Goal: Transaction & Acquisition: Purchase product/service

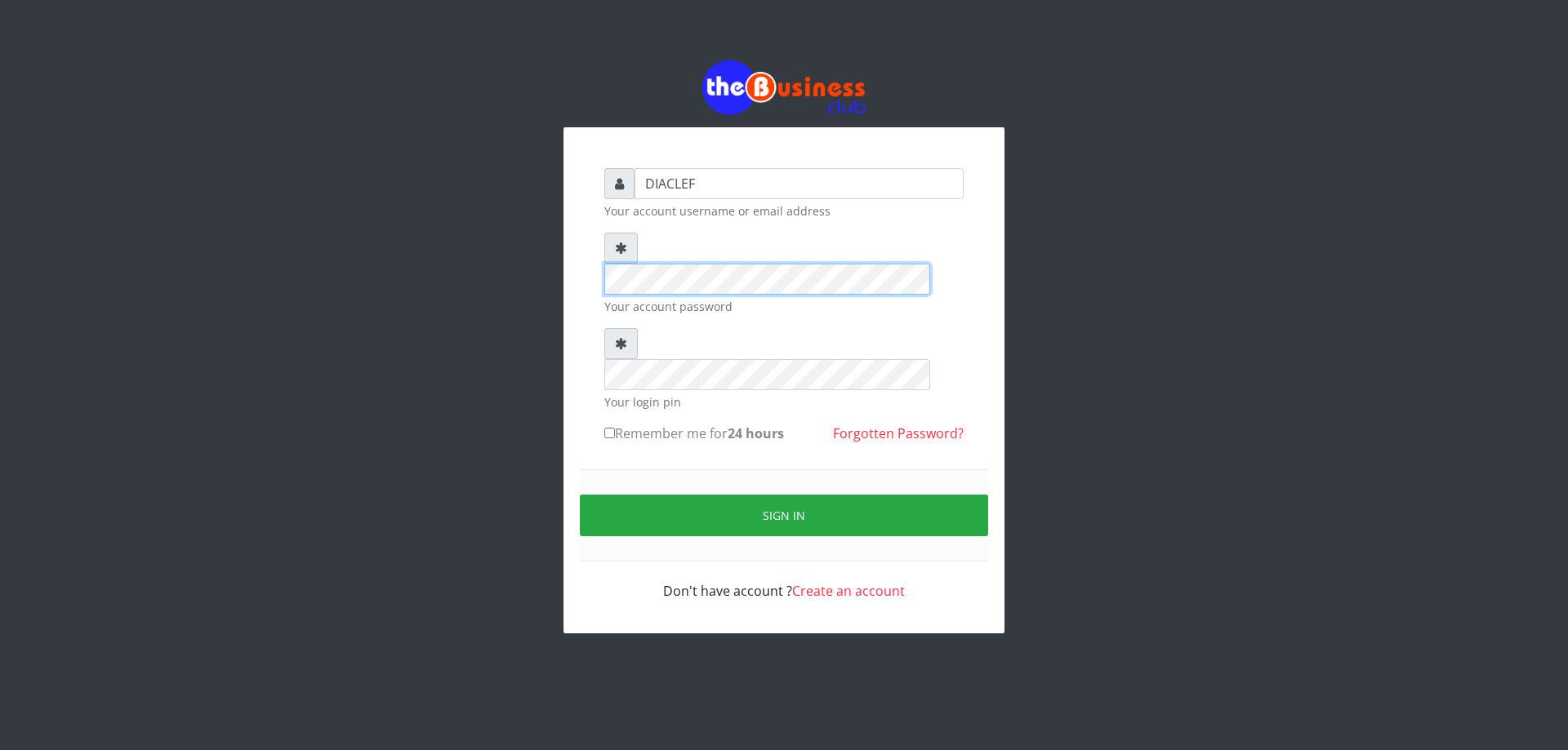
click at [496, 252] on div "DIACLEF Your account username or email address Your account password Your login…" at bounding box center [784, 346] width 931 height 693
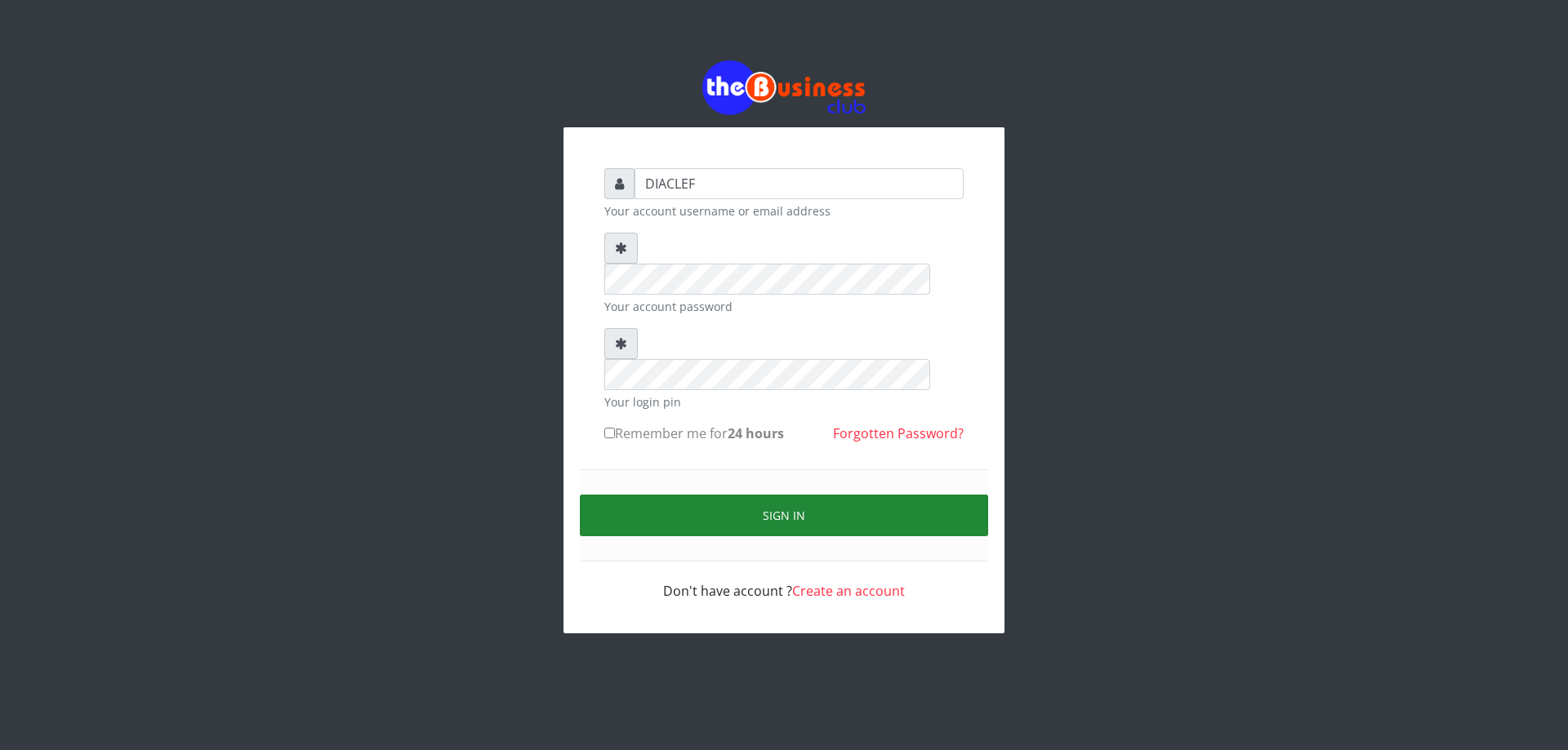
click at [773, 495] on button "Sign in" at bounding box center [784, 515] width 408 height 42
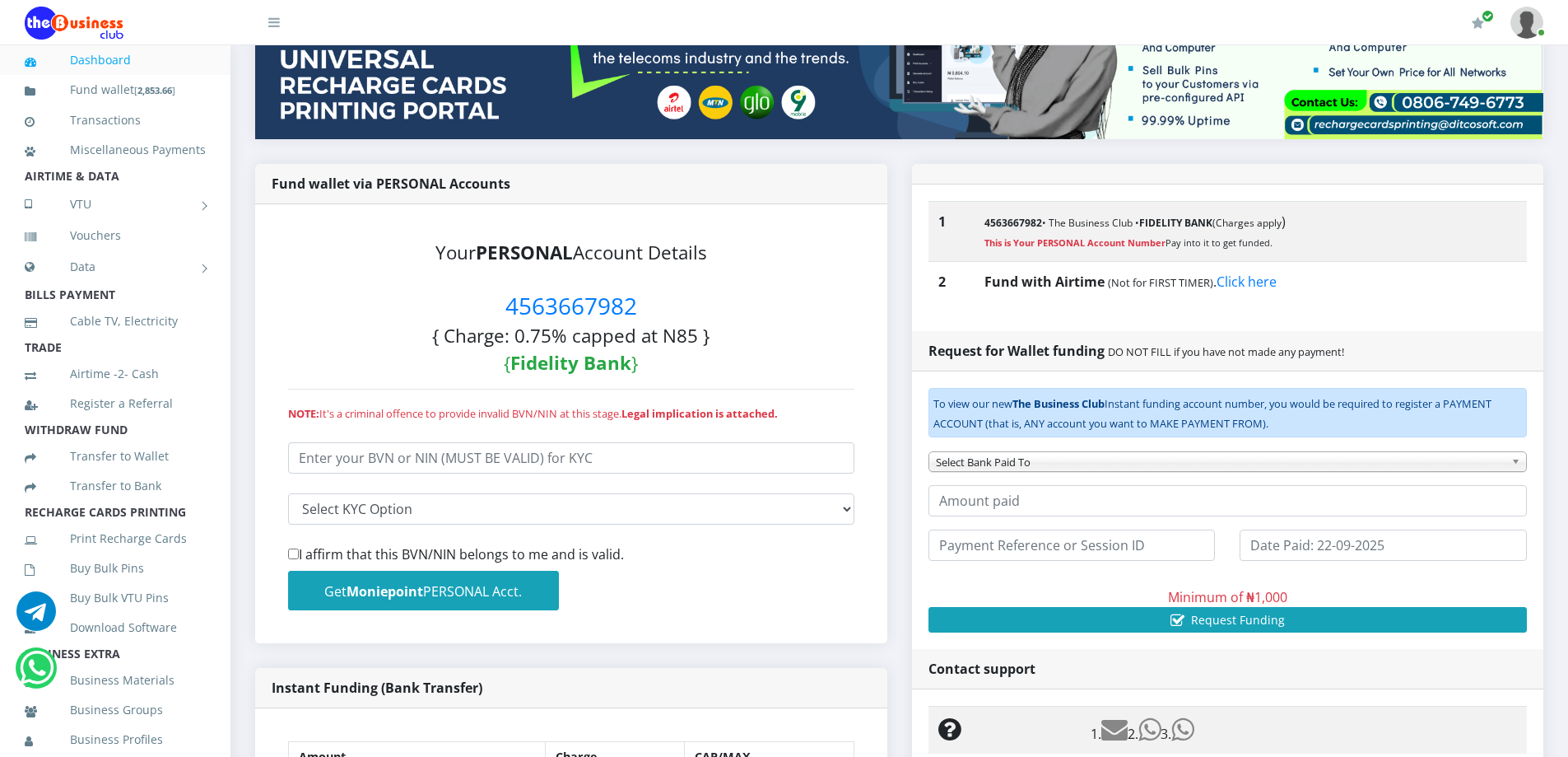
scroll to position [290, 0]
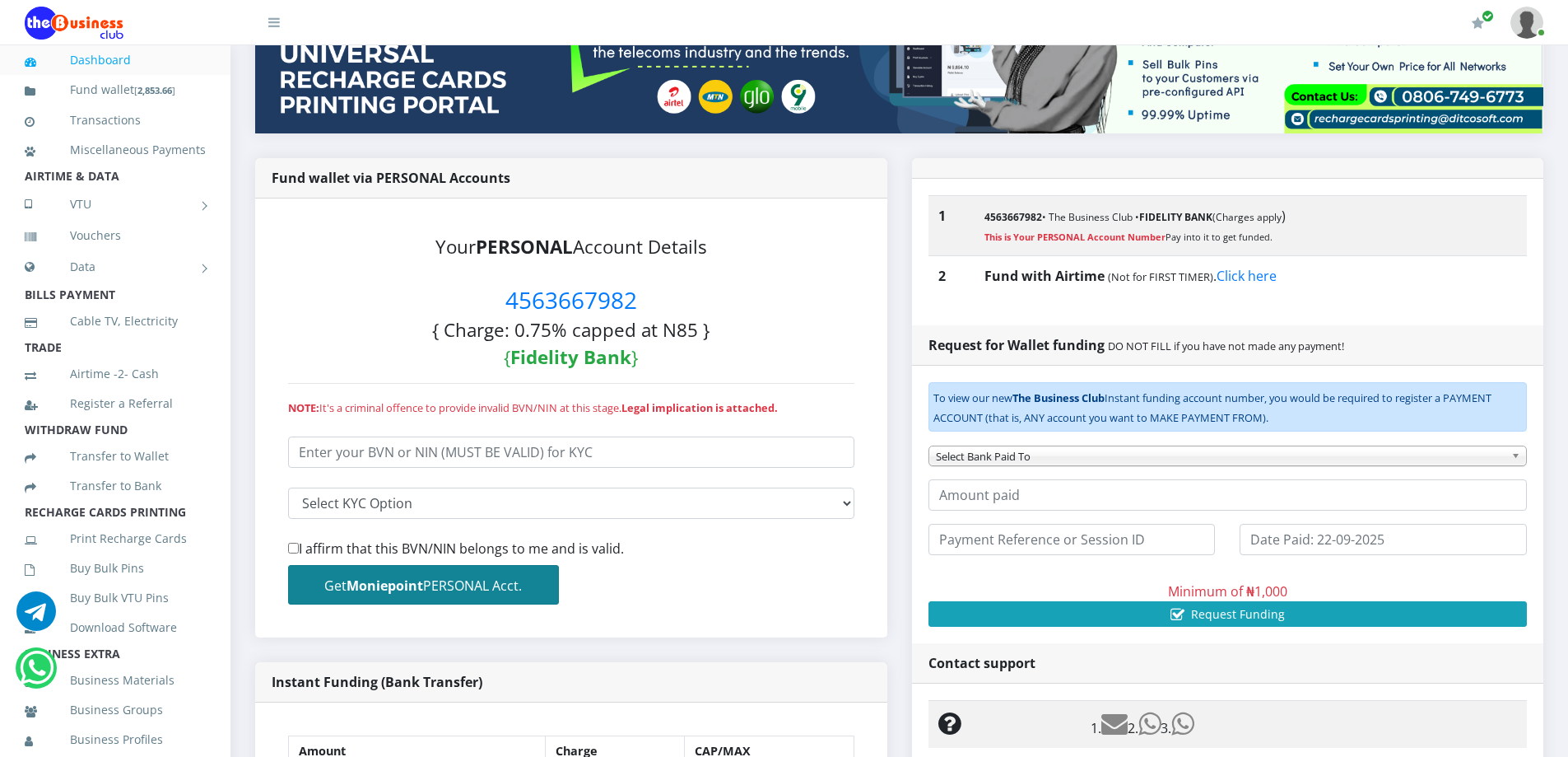
click at [387, 586] on b "Moniepoint" at bounding box center [384, 585] width 76 height 18
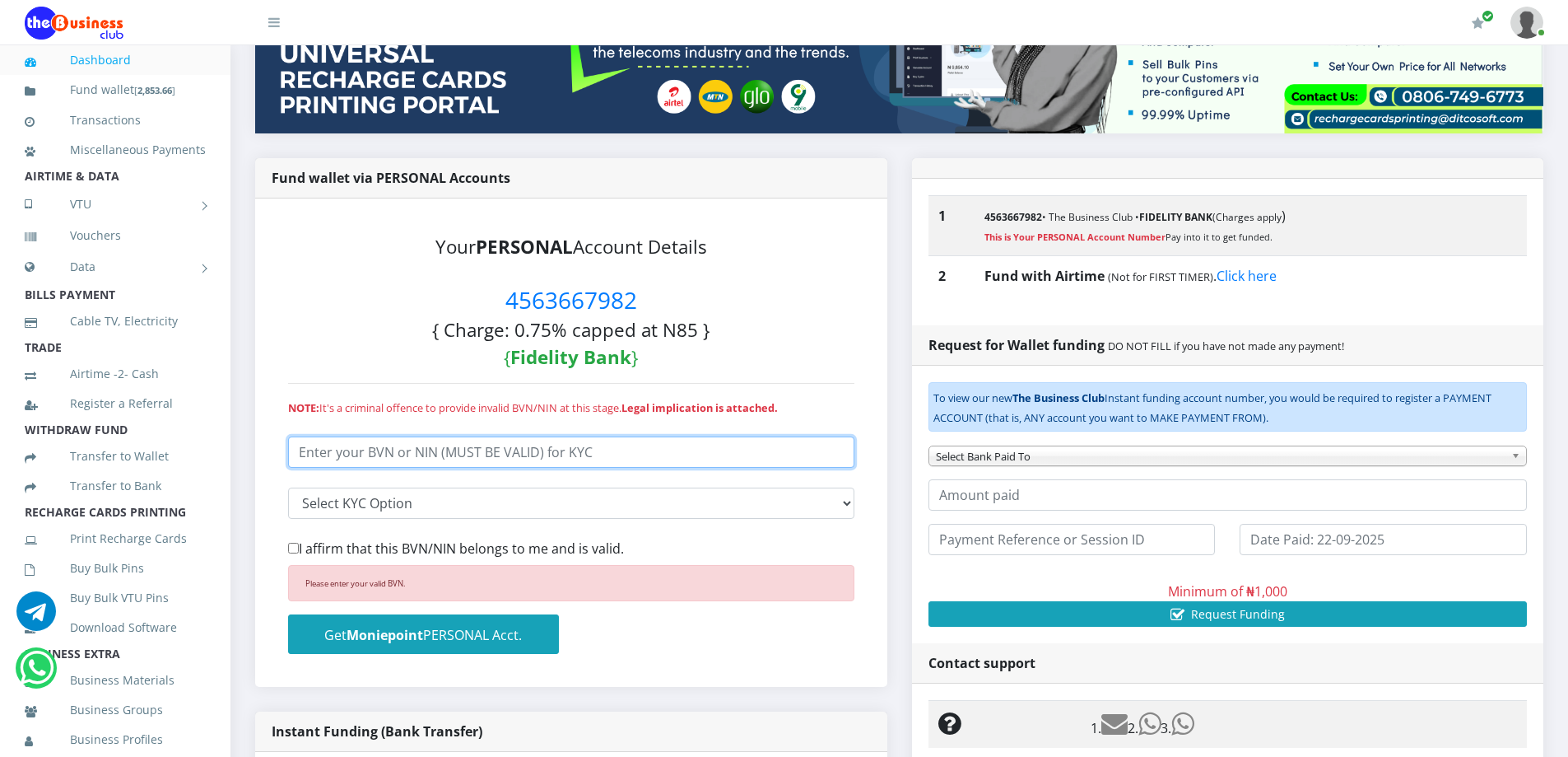
click at [355, 459] on input "number" at bounding box center [571, 452] width 566 height 31
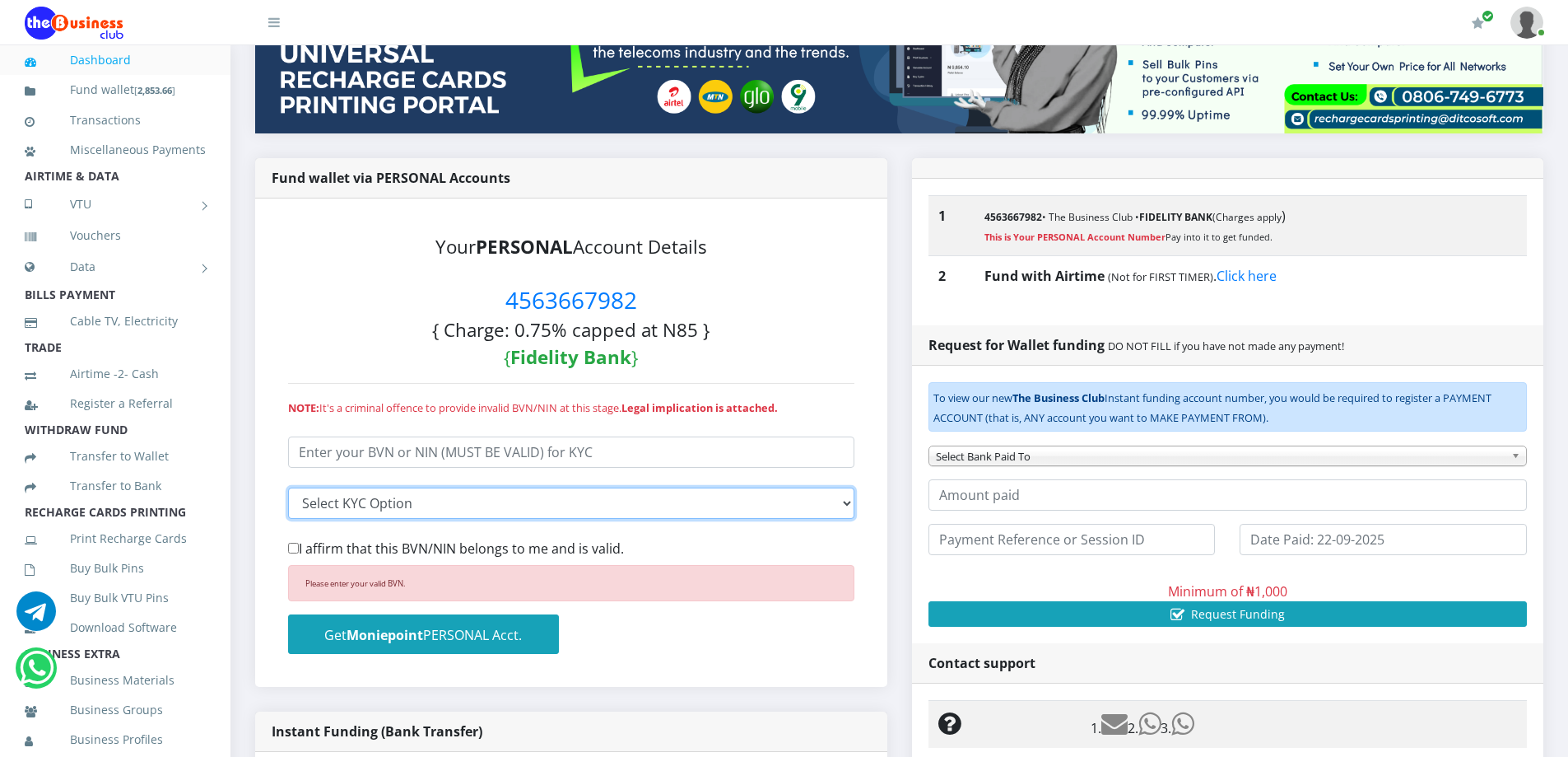
click at [465, 503] on select "Select KYC input I entered my BVN I entered my NIN" at bounding box center [571, 503] width 566 height 31
click at [288, 488] on select "Select KYC input I entered my BVN I entered my NIN" at bounding box center [571, 503] width 566 height 31
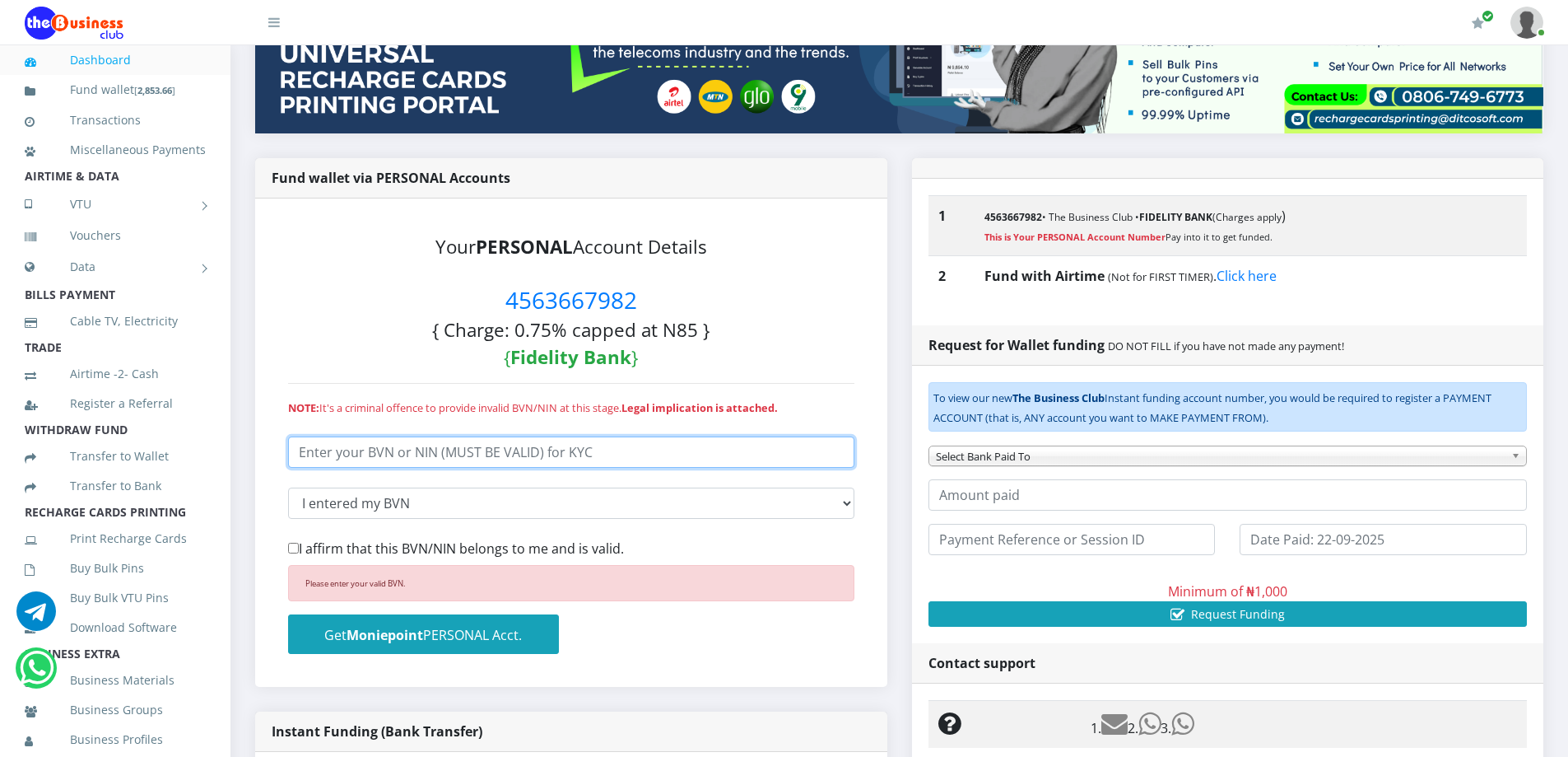
click at [419, 447] on input "number" at bounding box center [571, 452] width 566 height 31
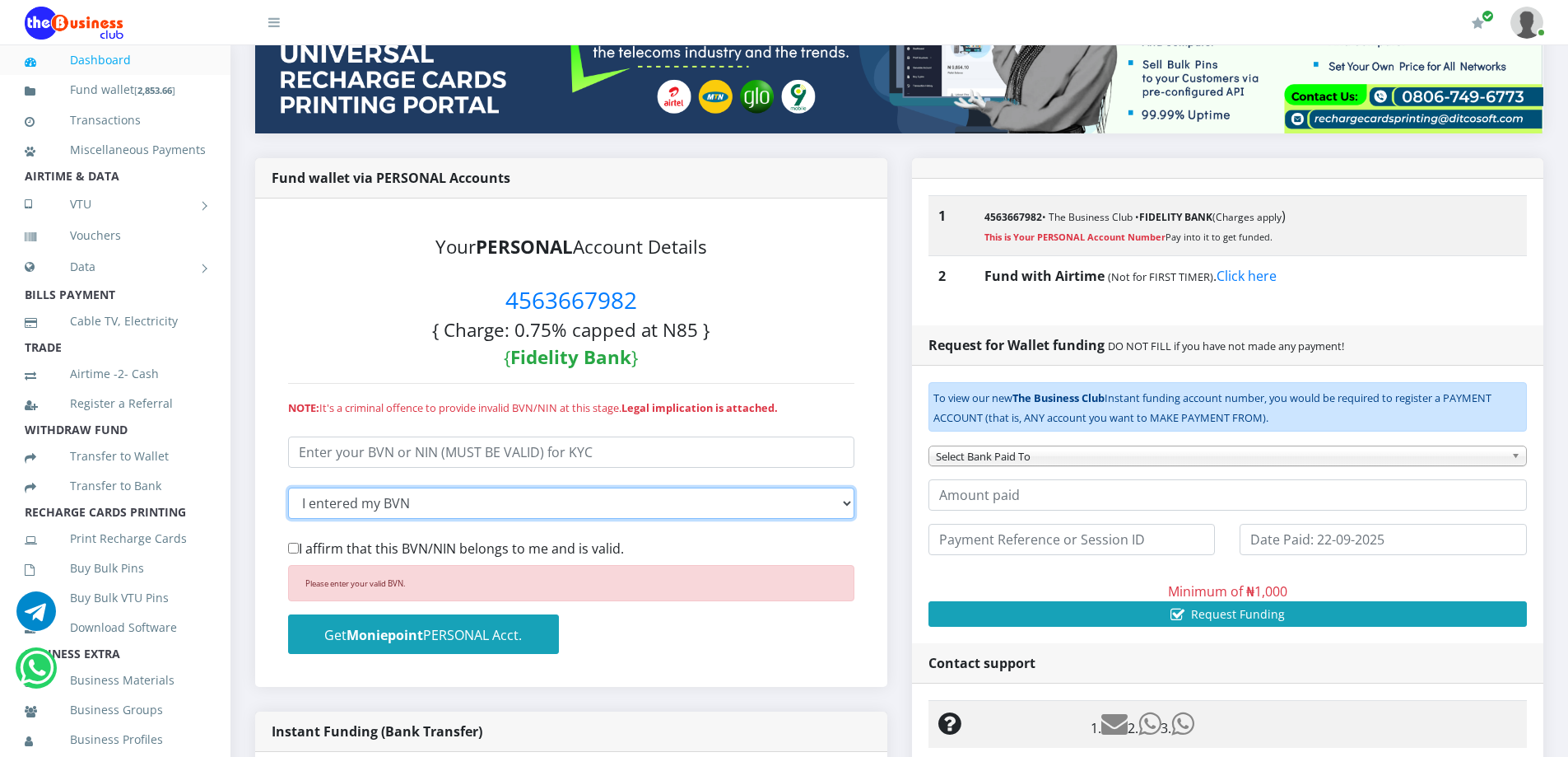
click at [405, 503] on select "Select KYC input I entered my BVN I entered my NIN" at bounding box center [571, 503] width 566 height 31
select select "nin"
click at [288, 488] on select "Select KYC input I entered my BVN I entered my NIN" at bounding box center [571, 503] width 566 height 31
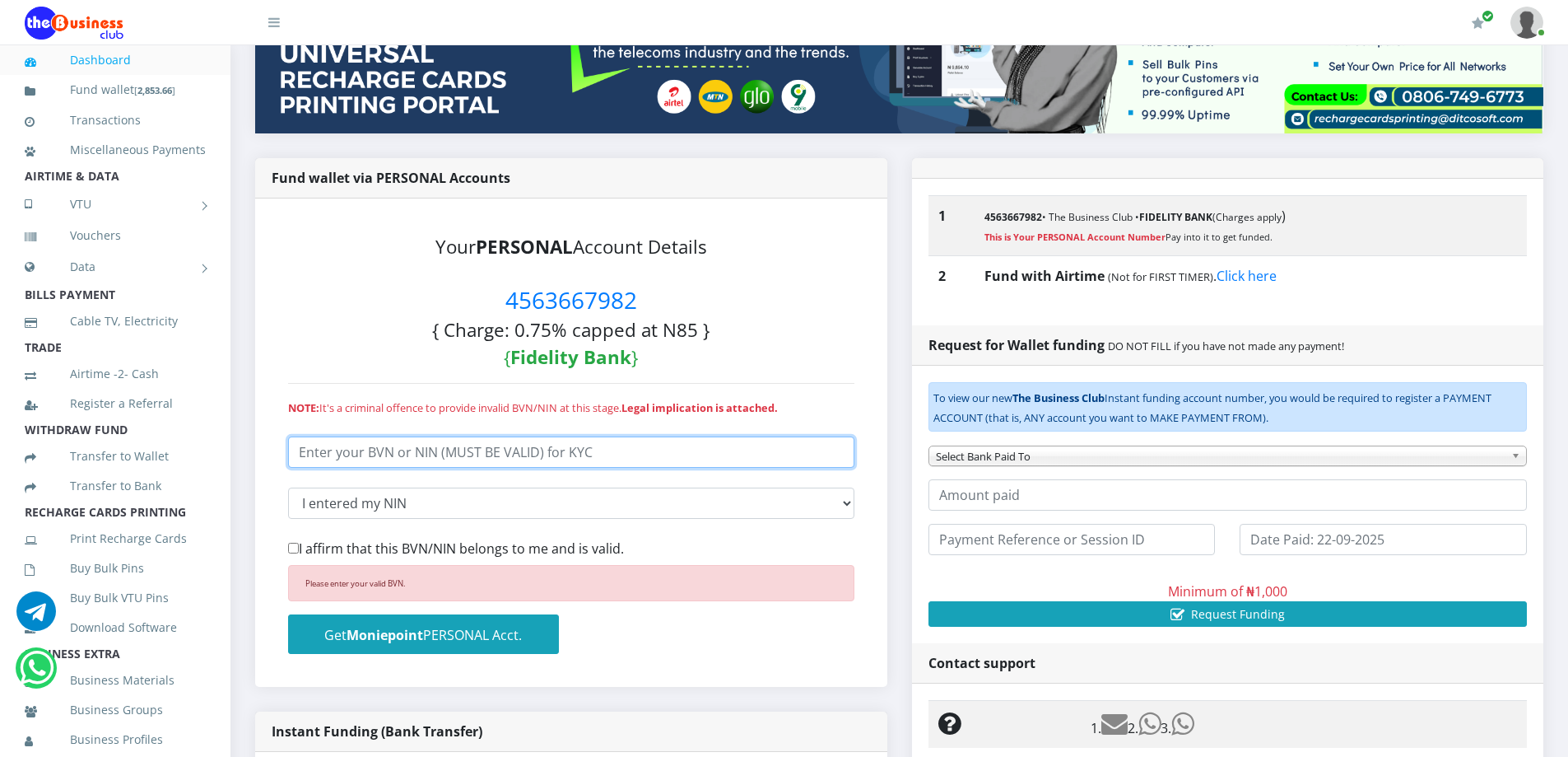
click at [337, 454] on input "number" at bounding box center [571, 452] width 566 height 31
type input "35394644817"
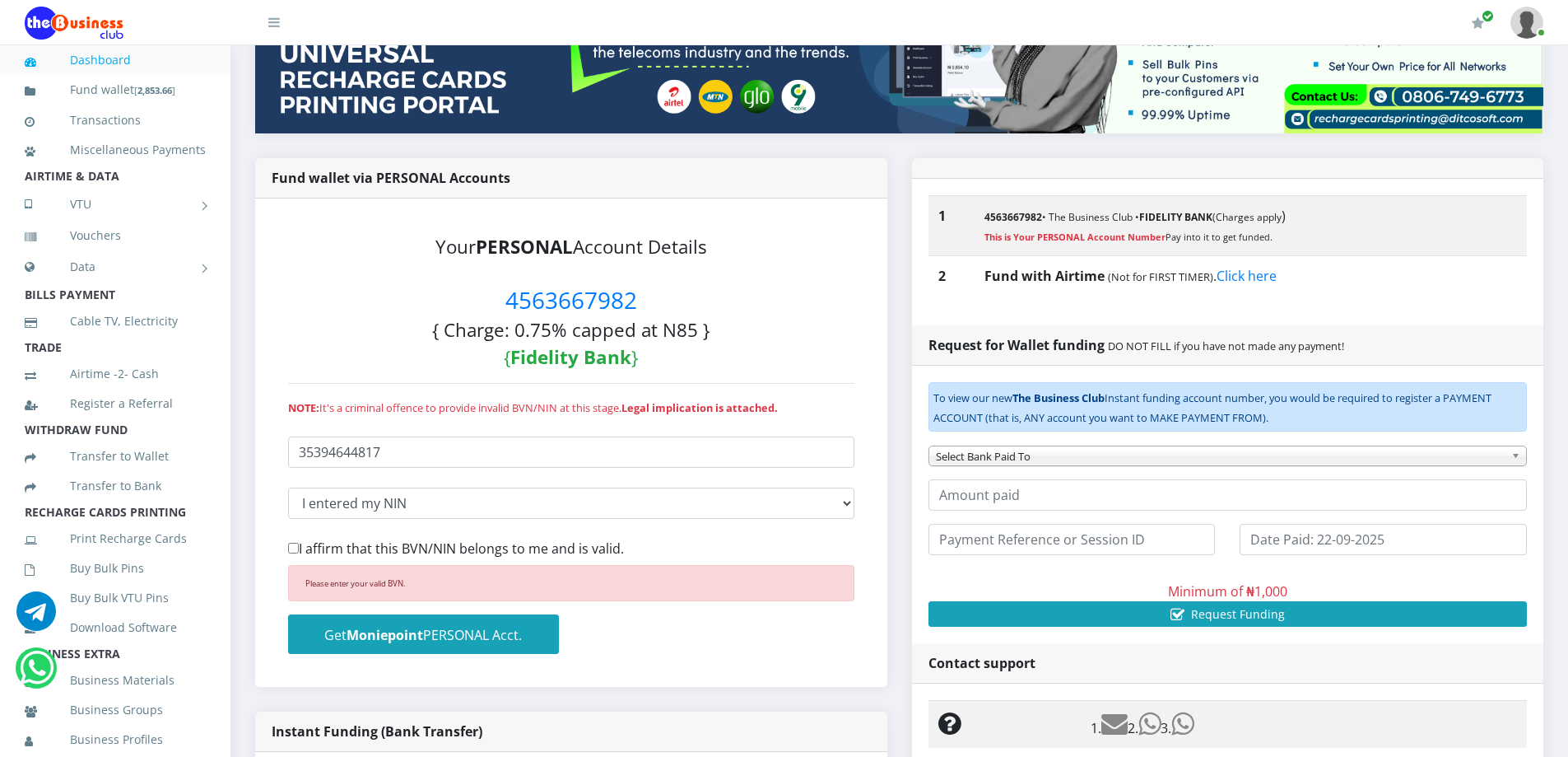
click at [289, 548] on input "I affirm that this BVN/NIN belongs to me and is valid." at bounding box center [293, 548] width 10 height 10
checkbox input "true"
drag, startPoint x: 486, startPoint y: 634, endPoint x: 856, endPoint y: 121, distance: 632.5
click at [486, 633] on small "Get Moniepoint PERSONAL Acct." at bounding box center [423, 634] width 197 height 18
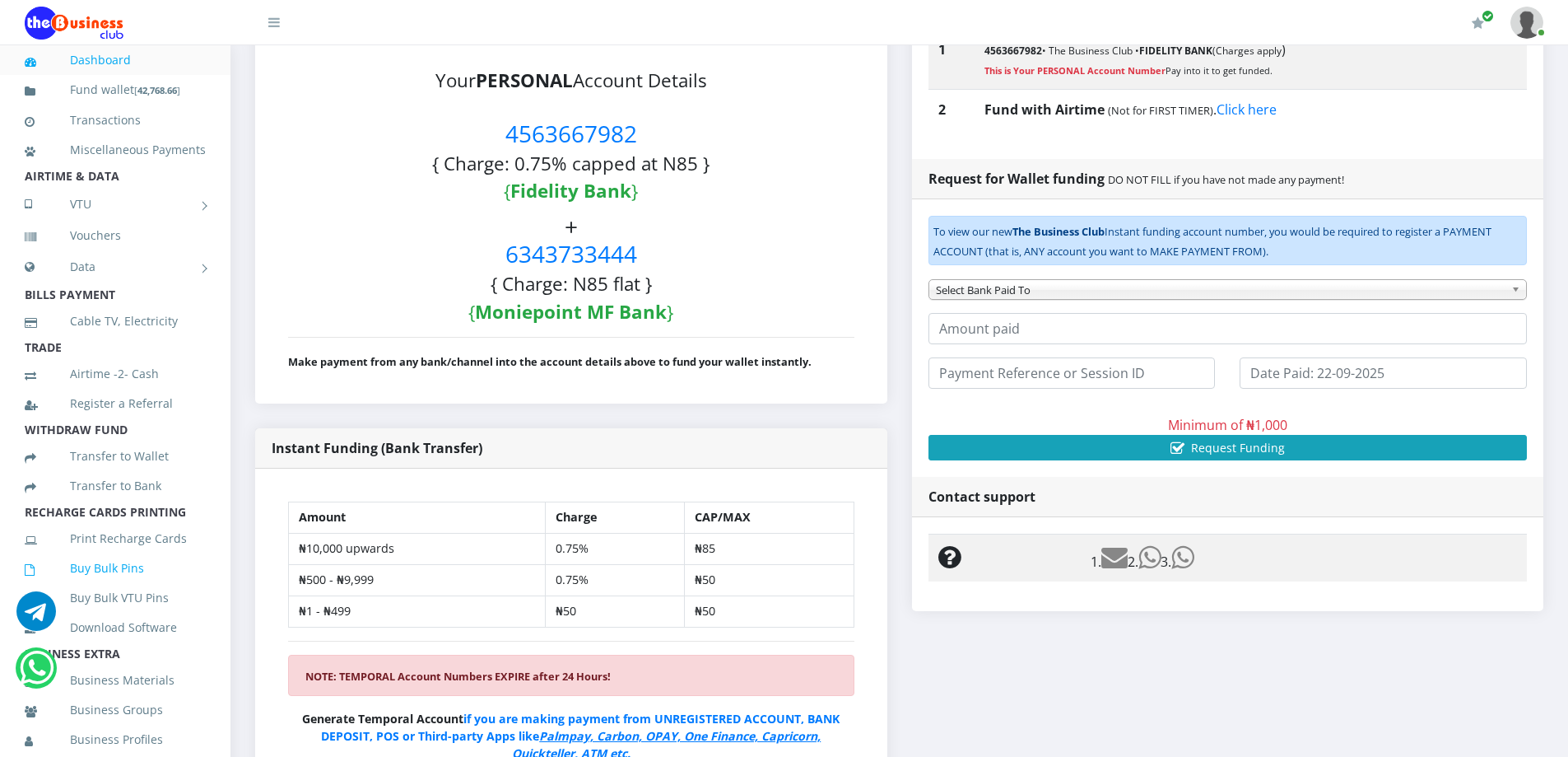
click at [123, 587] on link "Buy Bulk Pins" at bounding box center [115, 568] width 181 height 38
click at [94, 587] on link "Buy Bulk Pins" at bounding box center [115, 568] width 181 height 38
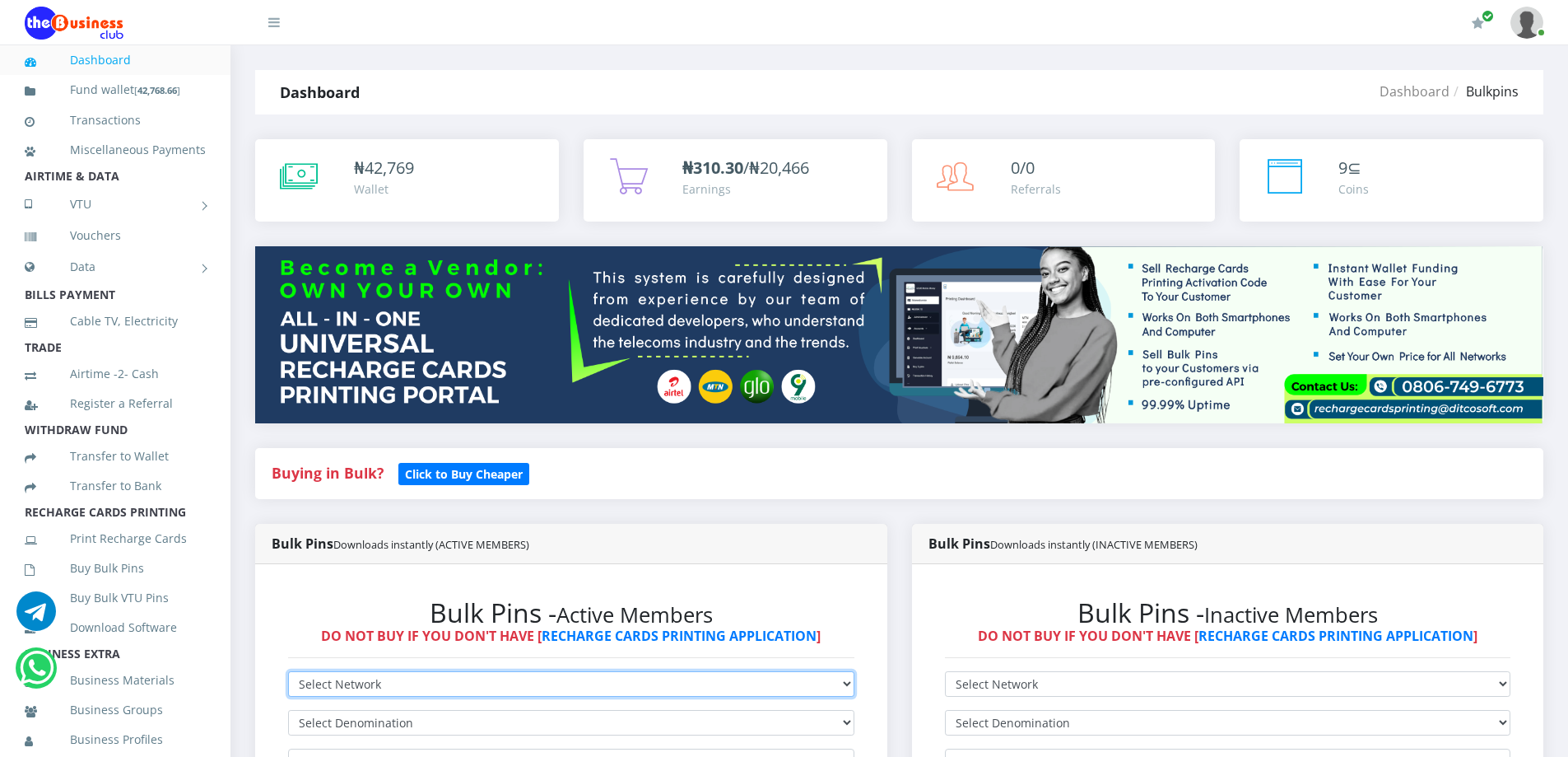
click at [437, 678] on select "Select Network MTN Globacom 9Mobile Airtel" at bounding box center [571, 684] width 566 height 26
click at [288, 671] on select "Select Network MTN Globacom 9Mobile Airtel" at bounding box center [571, 684] width 566 height 26
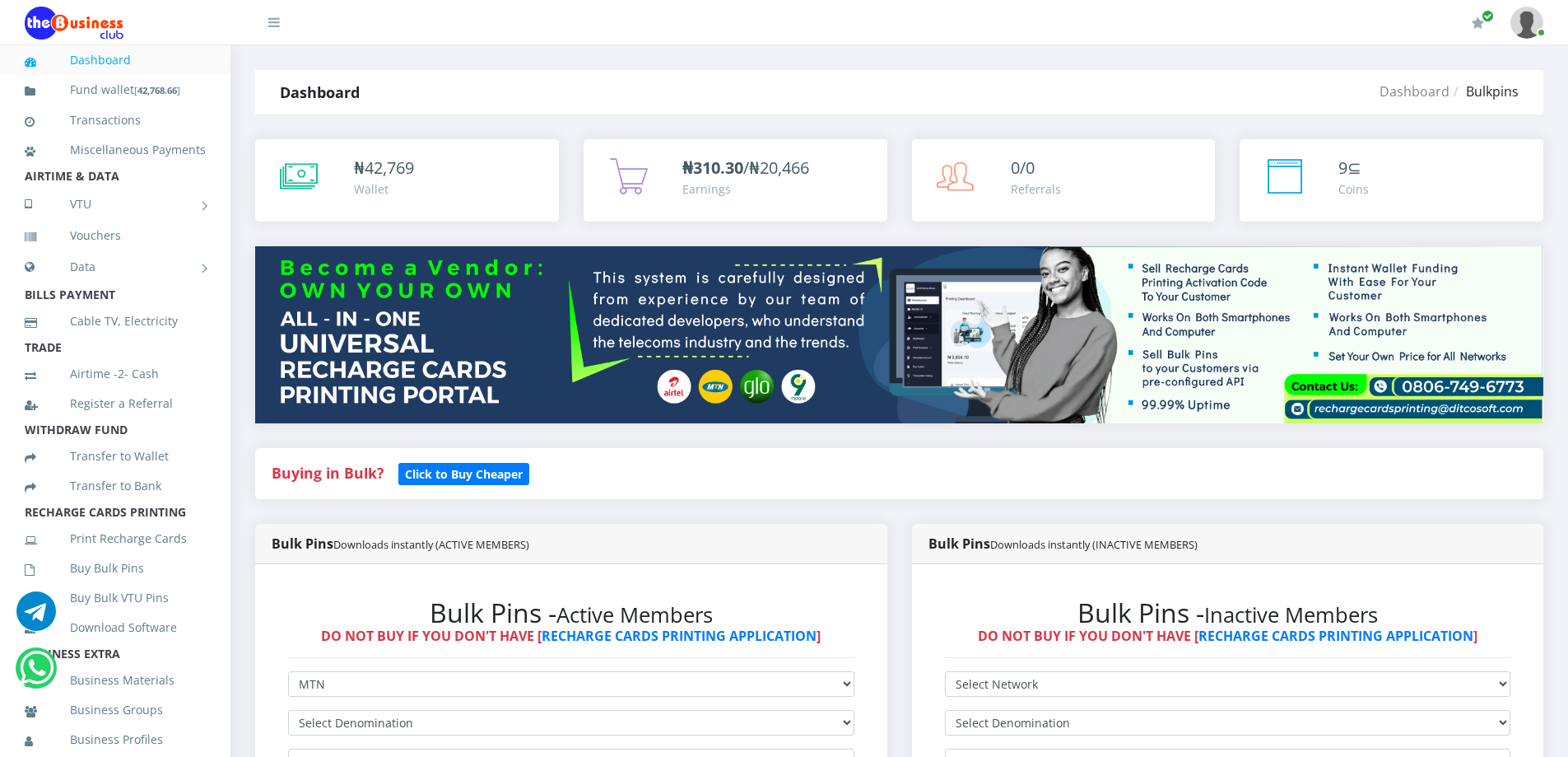
drag, startPoint x: 377, startPoint y: 742, endPoint x: 384, endPoint y: 720, distance: 23.1
click at [378, 739] on form "Select Network MTN Globacom 9Mobile Airtel Select Denomination 10 Buy Now! Endo…" at bounding box center [571, 761] width 566 height 181
click at [384, 718] on select "Select Denomination" at bounding box center [571, 723] width 566 height 26
click at [375, 720] on select "Select Denomination" at bounding box center [571, 723] width 566 height 26
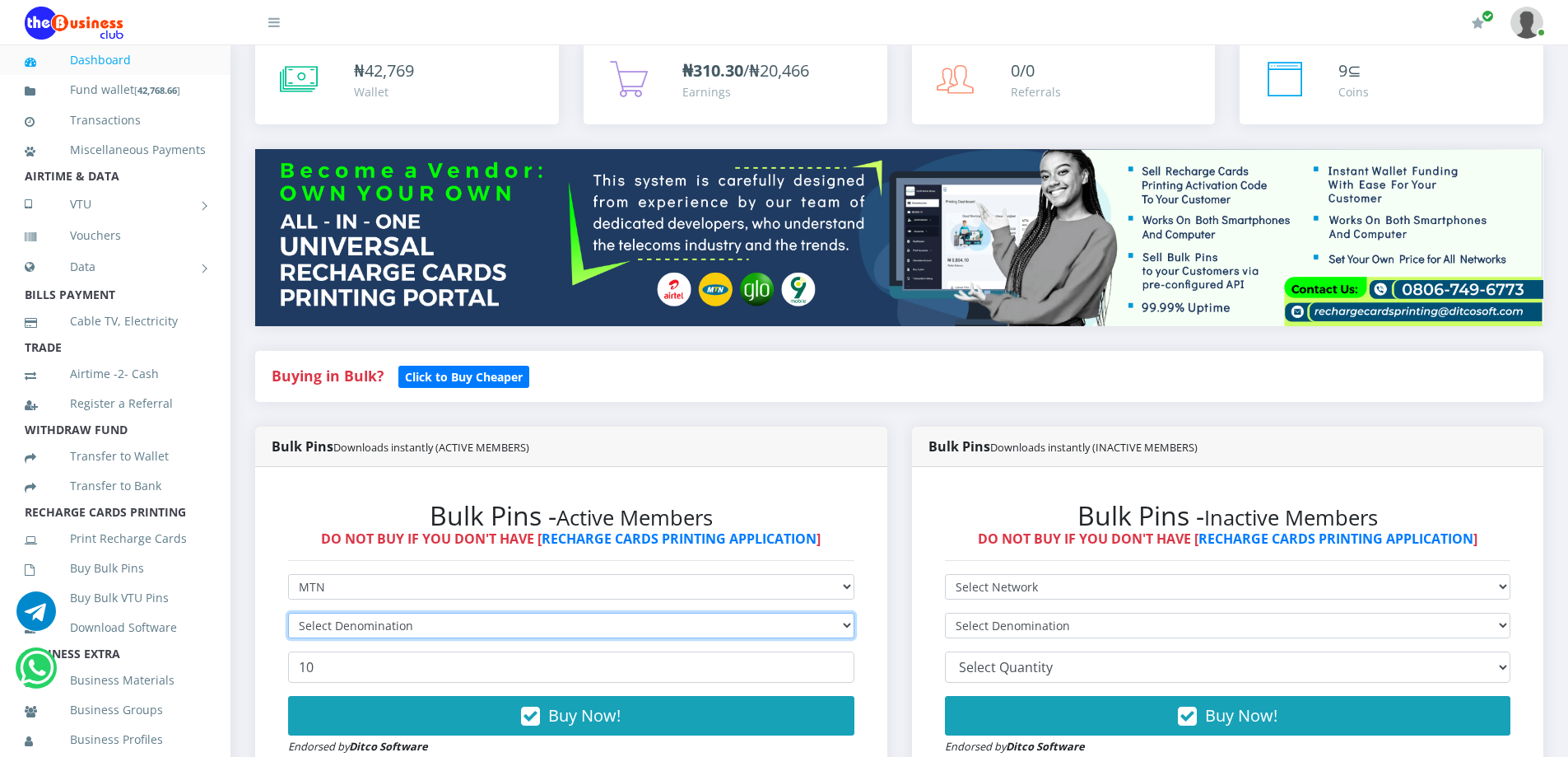
scroll to position [101, 0]
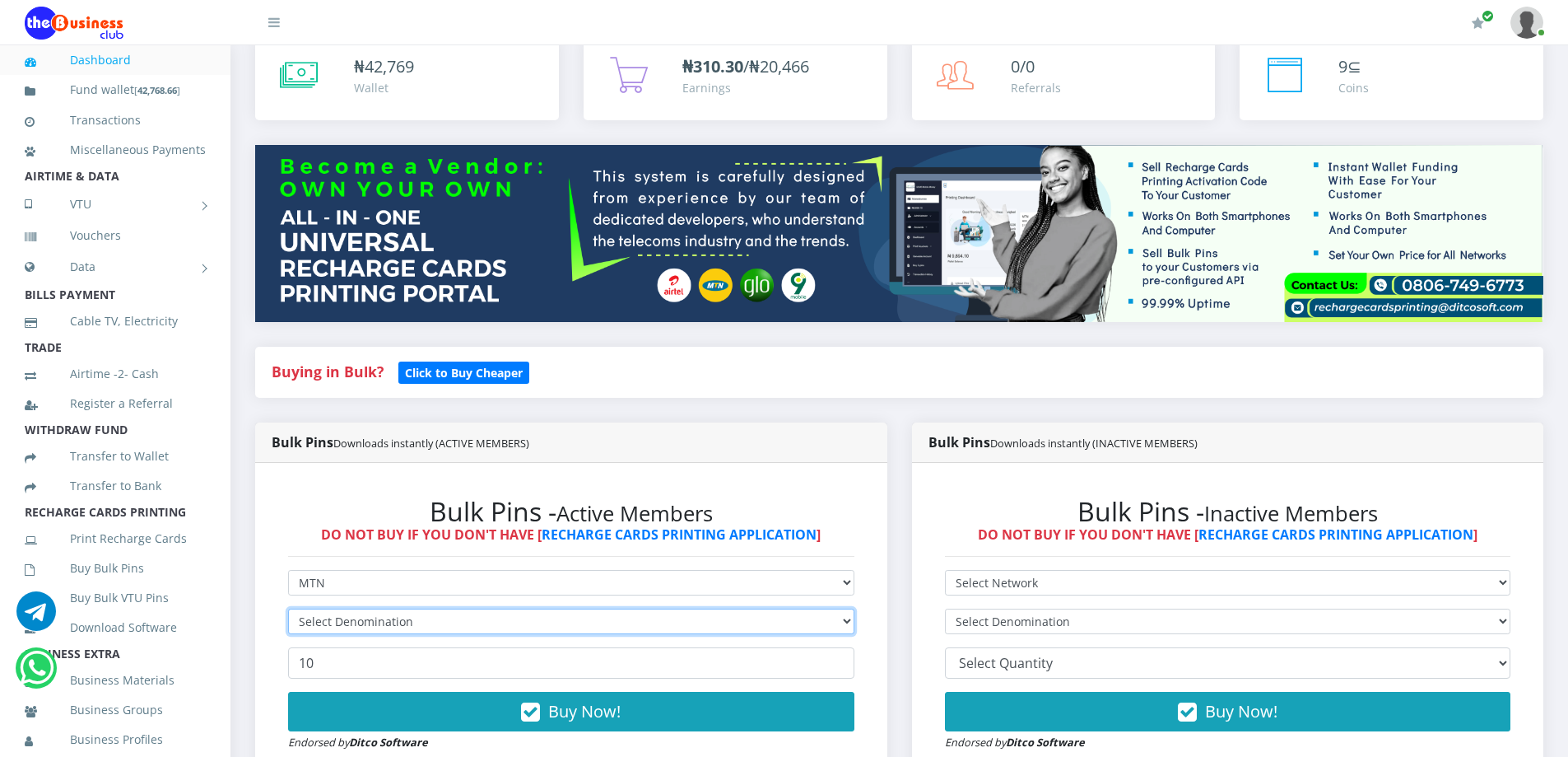
click at [540, 626] on select "Select Denomination" at bounding box center [571, 621] width 566 height 26
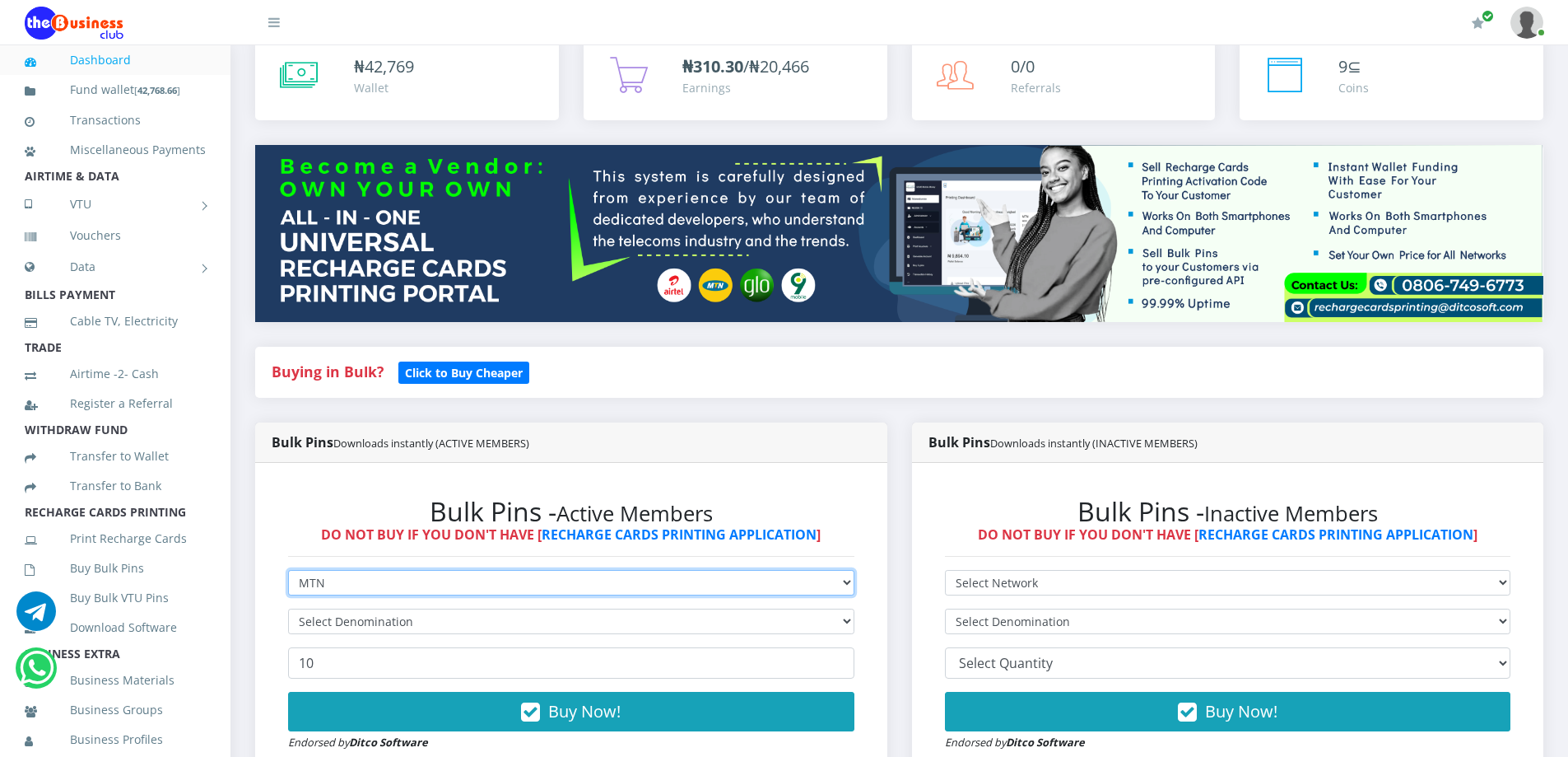
click at [341, 577] on select "Select Network MTN Globacom 9Mobile Airtel" at bounding box center [571, 583] width 566 height 26
click at [288, 570] on select "Select Network MTN Globacom 9Mobile Airtel" at bounding box center [571, 583] width 566 height 26
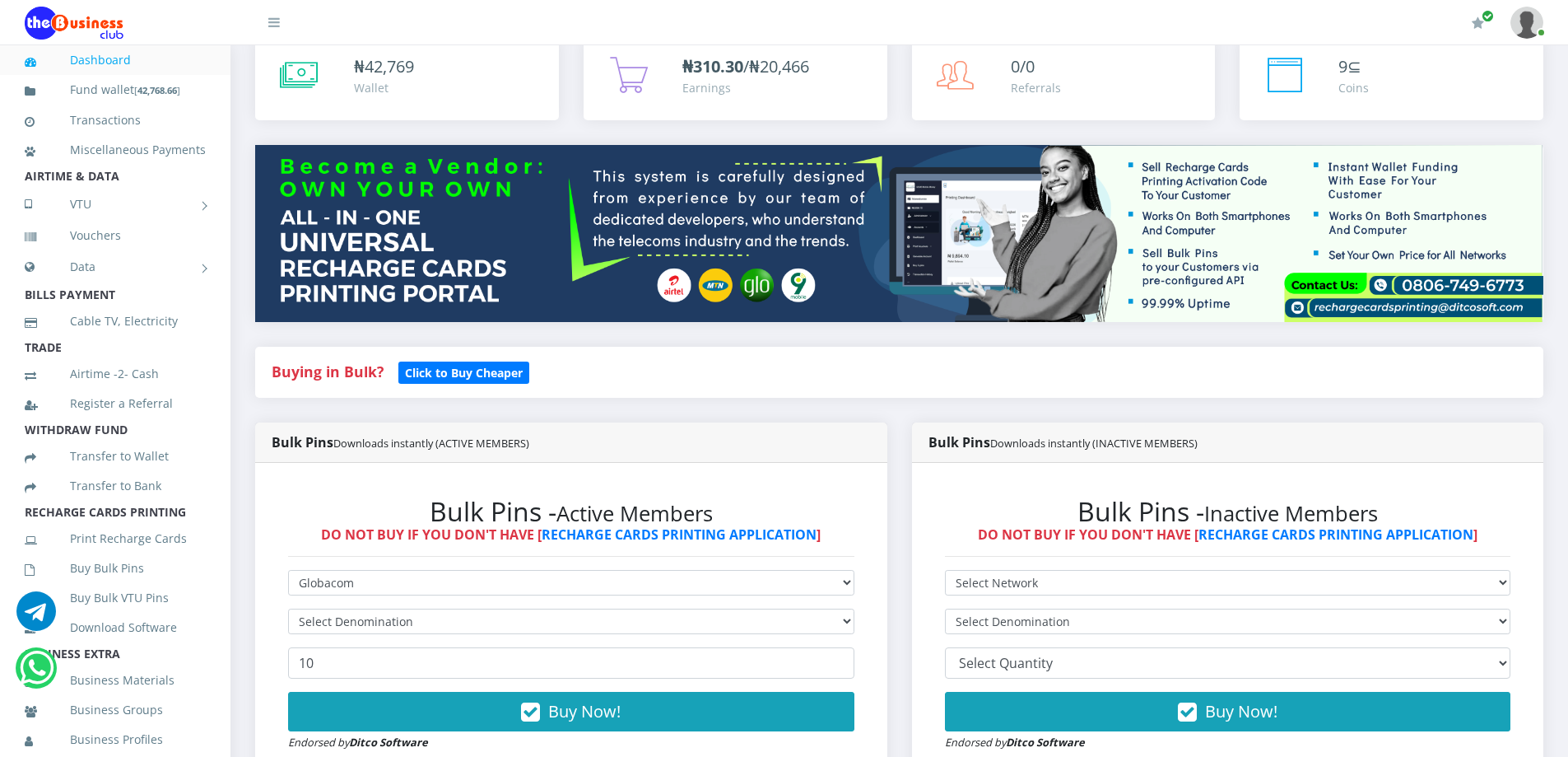
click at [352, 604] on form "Select Network MTN Globacom 9Mobile Airtel Select Denomination 10 Buy Now! Endo…" at bounding box center [571, 660] width 566 height 181
click at [350, 608] on form "Select Network MTN Globacom 9Mobile Airtel Select Denomination 10 Buy Now! Endo…" at bounding box center [571, 660] width 566 height 181
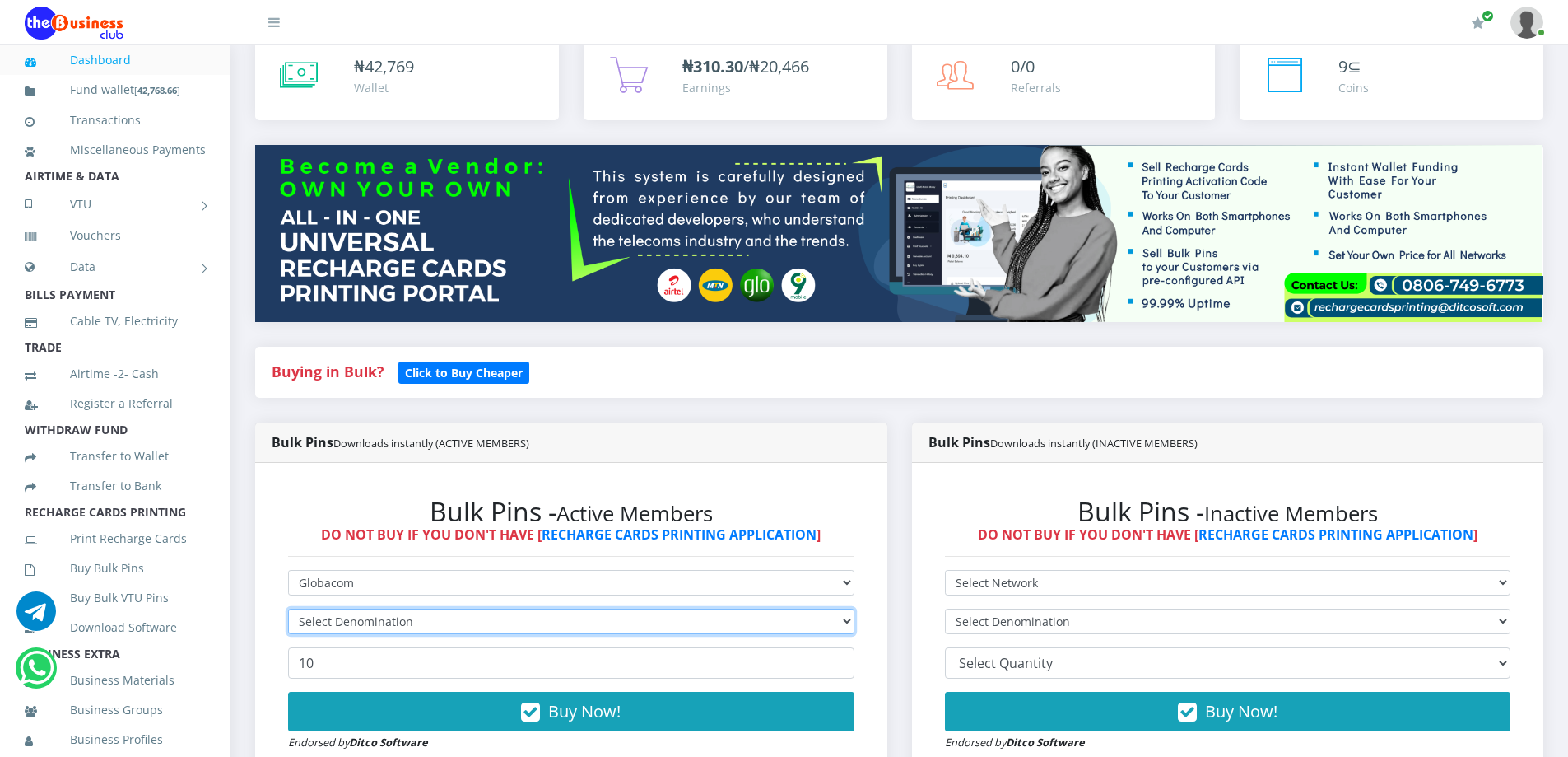
click at [346, 621] on select "Select Denomination" at bounding box center [571, 621] width 566 height 26
click at [335, 626] on select "Select Denomination" at bounding box center [571, 621] width 566 height 26
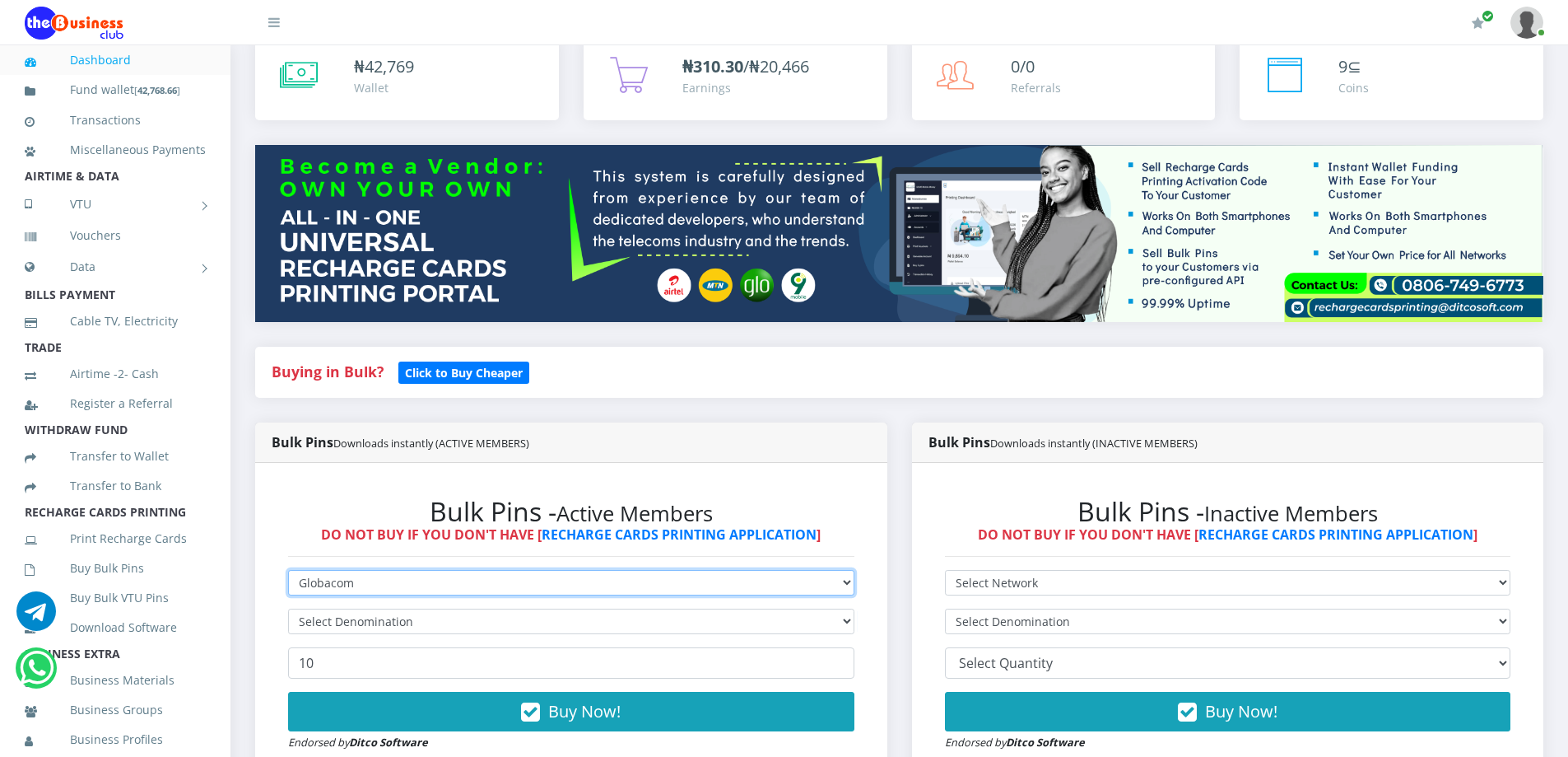
click at [338, 582] on select "Select Network MTN Globacom 9Mobile Airtel" at bounding box center [571, 583] width 566 height 26
select select "MTN"
click at [288, 570] on select "Select Network MTN Globacom 9Mobile Airtel" at bounding box center [571, 583] width 566 height 26
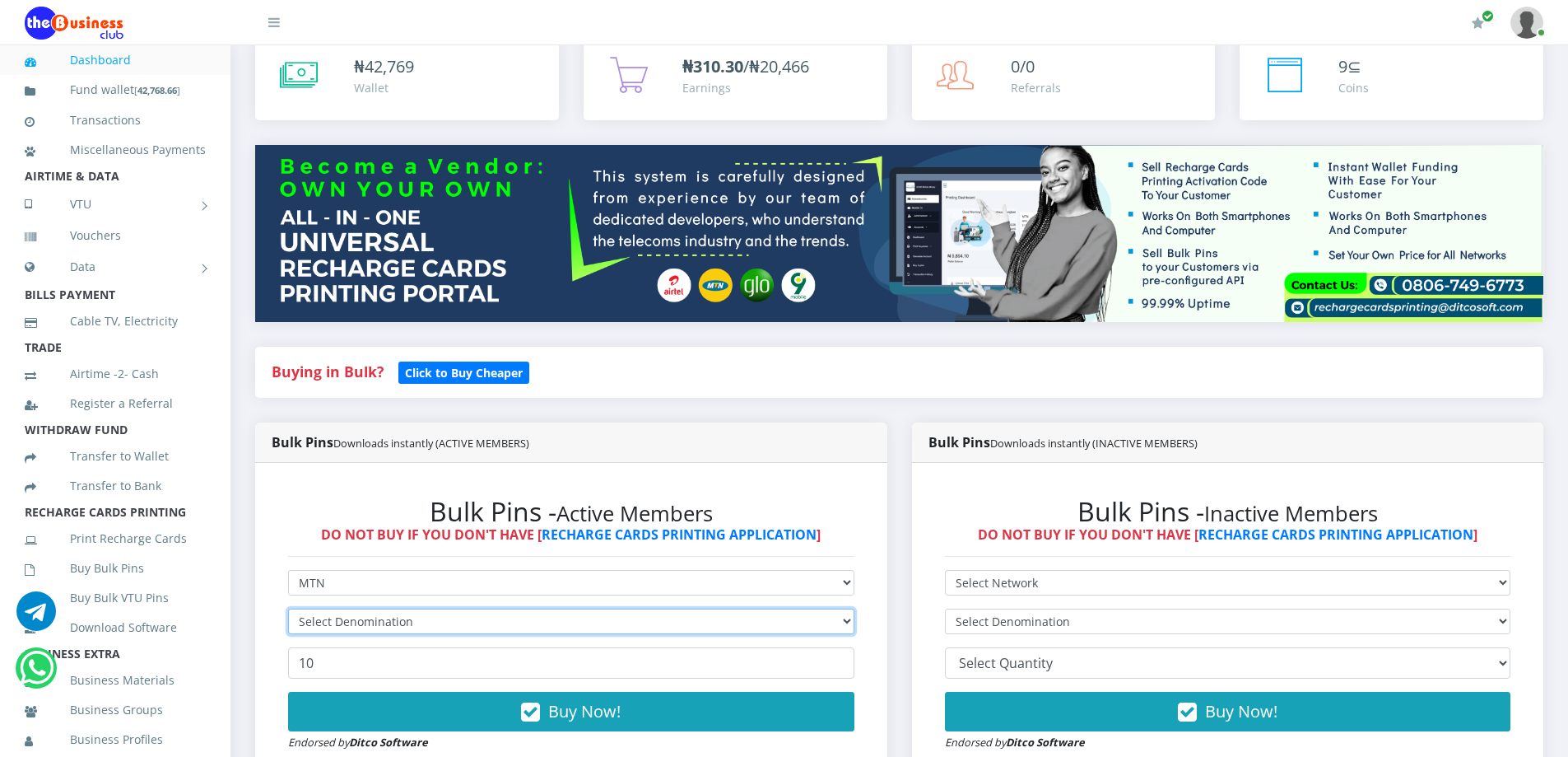
click at [336, 625] on select "Select Denomination" at bounding box center [571, 621] width 566 height 26
select select "193.98-200"
click at [288, 609] on select "Select Denomination MTN NGN100 - ₦96.99 MTN NGN200 - ₦193.98 MTN NGN400 - ₦387.…" at bounding box center [571, 621] width 566 height 26
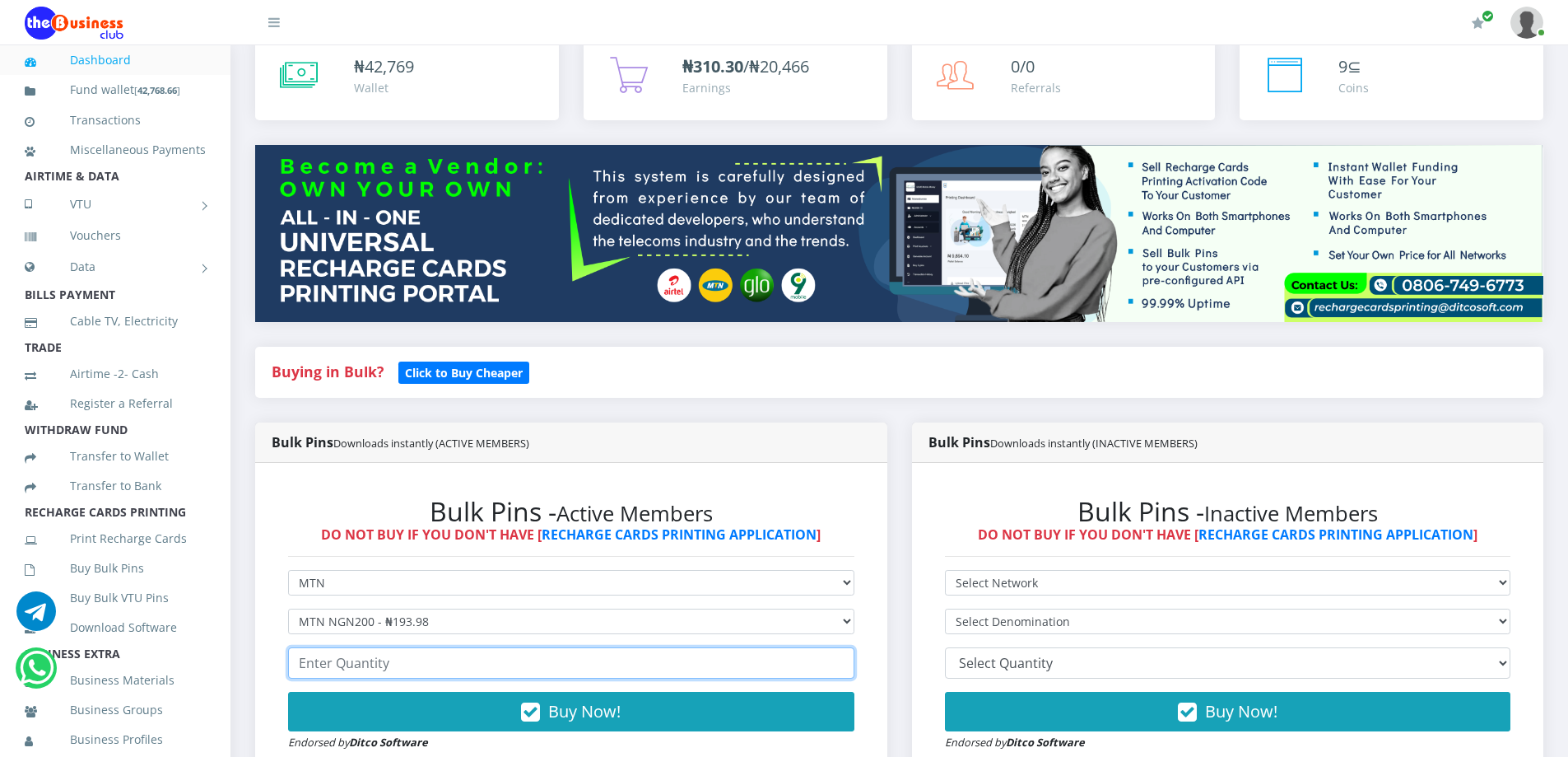
click at [357, 663] on input "number" at bounding box center [571, 663] width 566 height 31
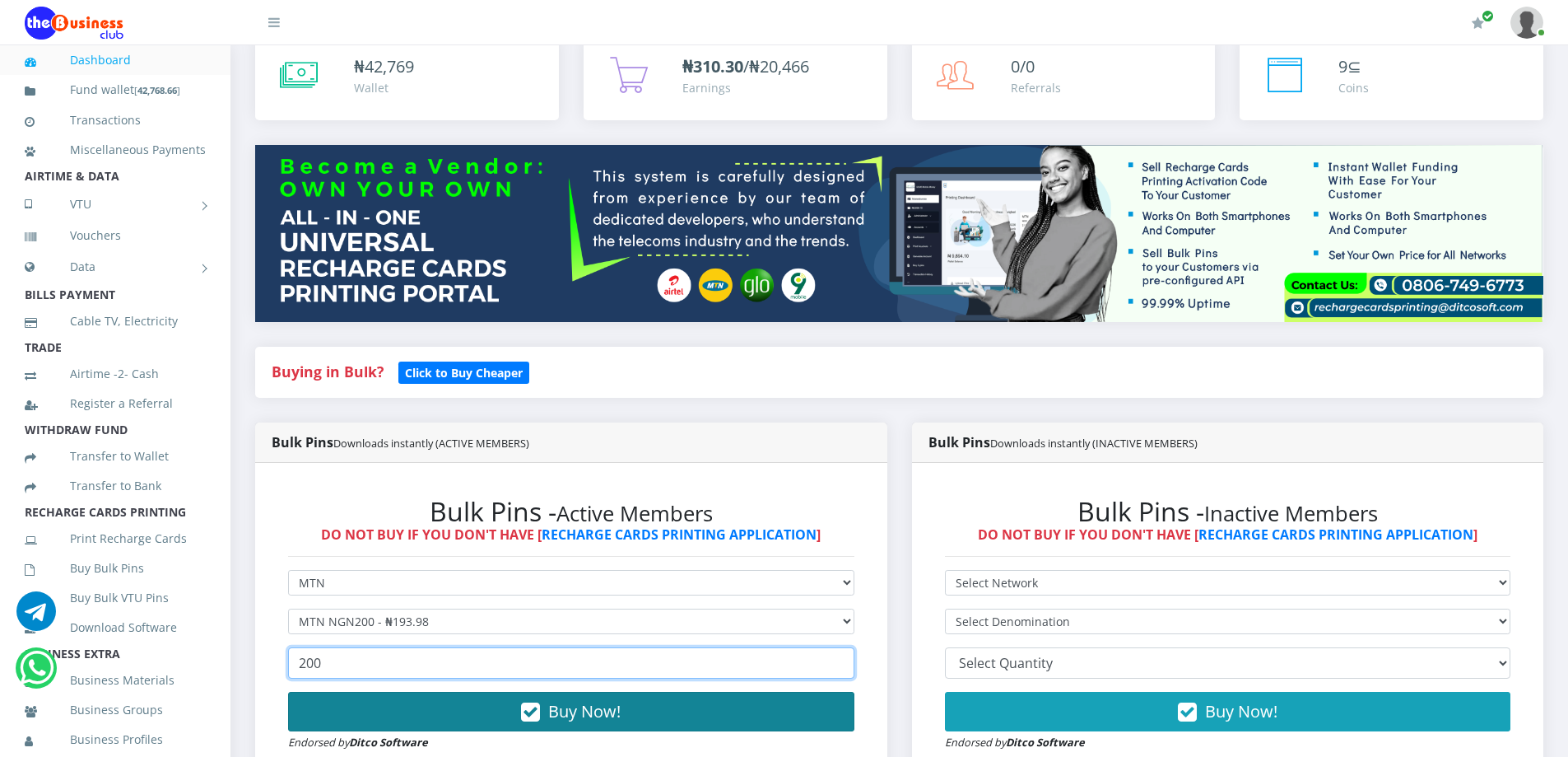
type input "200"
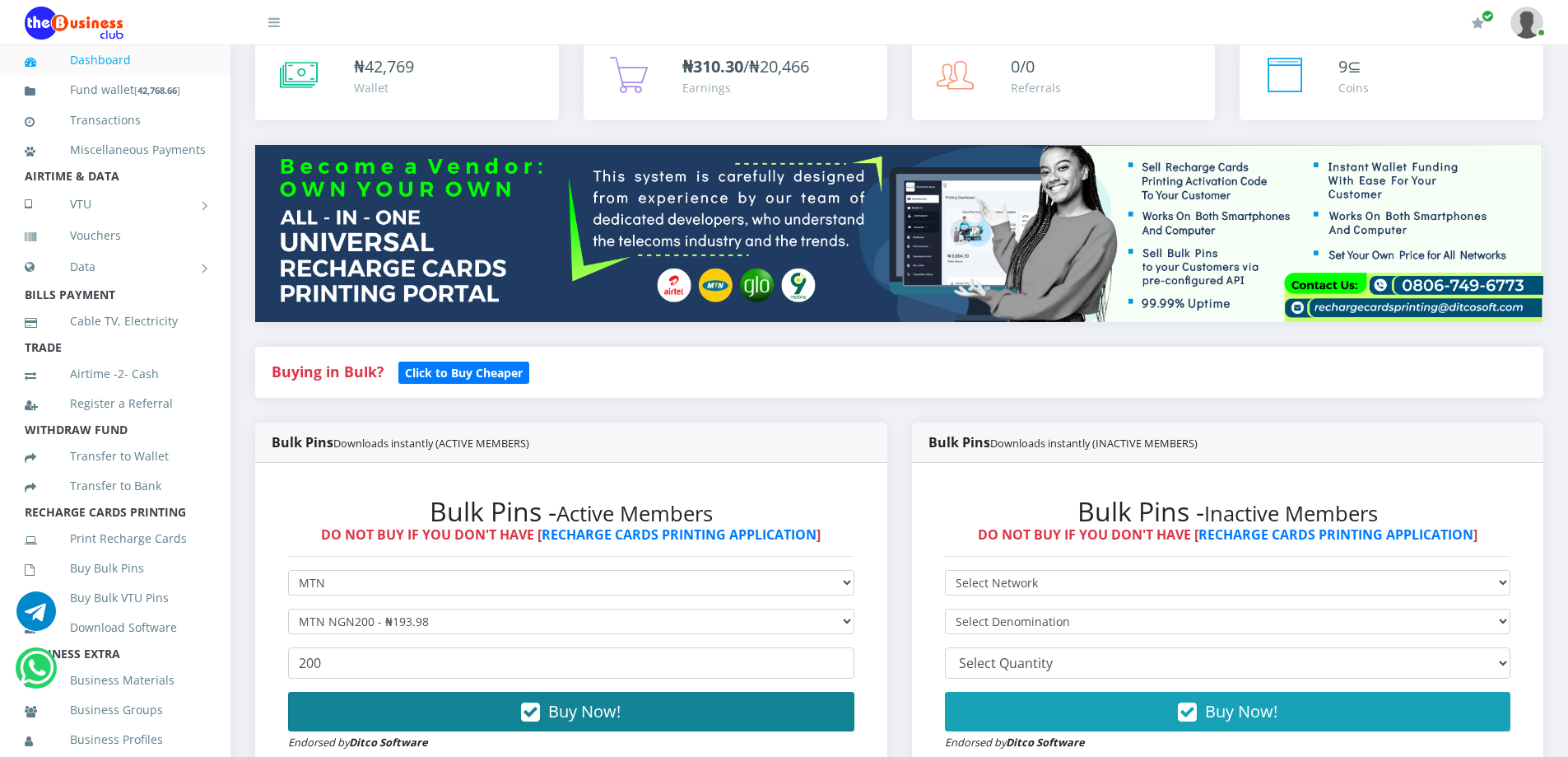
click at [409, 706] on button "Buy Now!" at bounding box center [571, 712] width 566 height 39
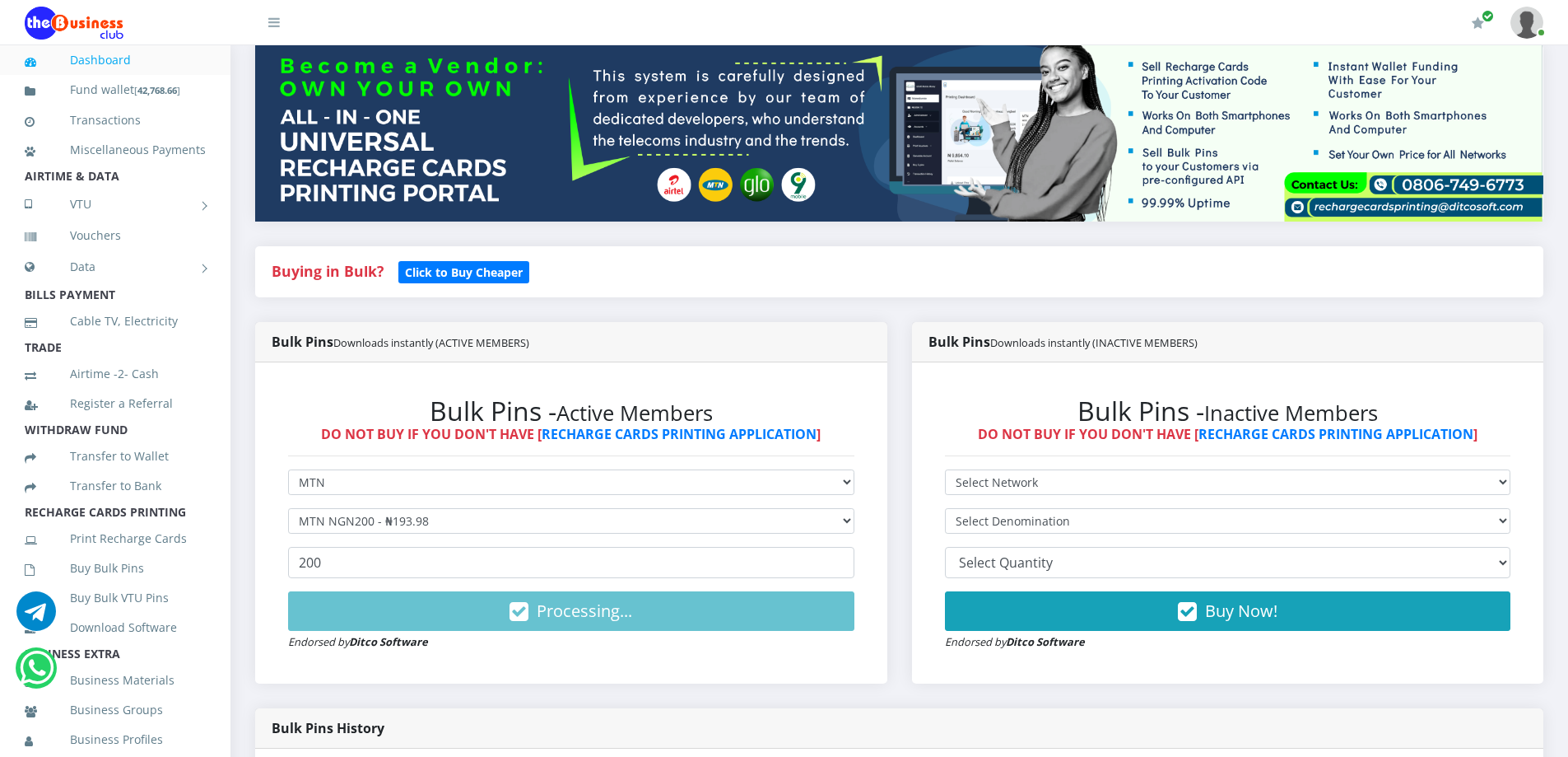
scroll to position [0, 0]
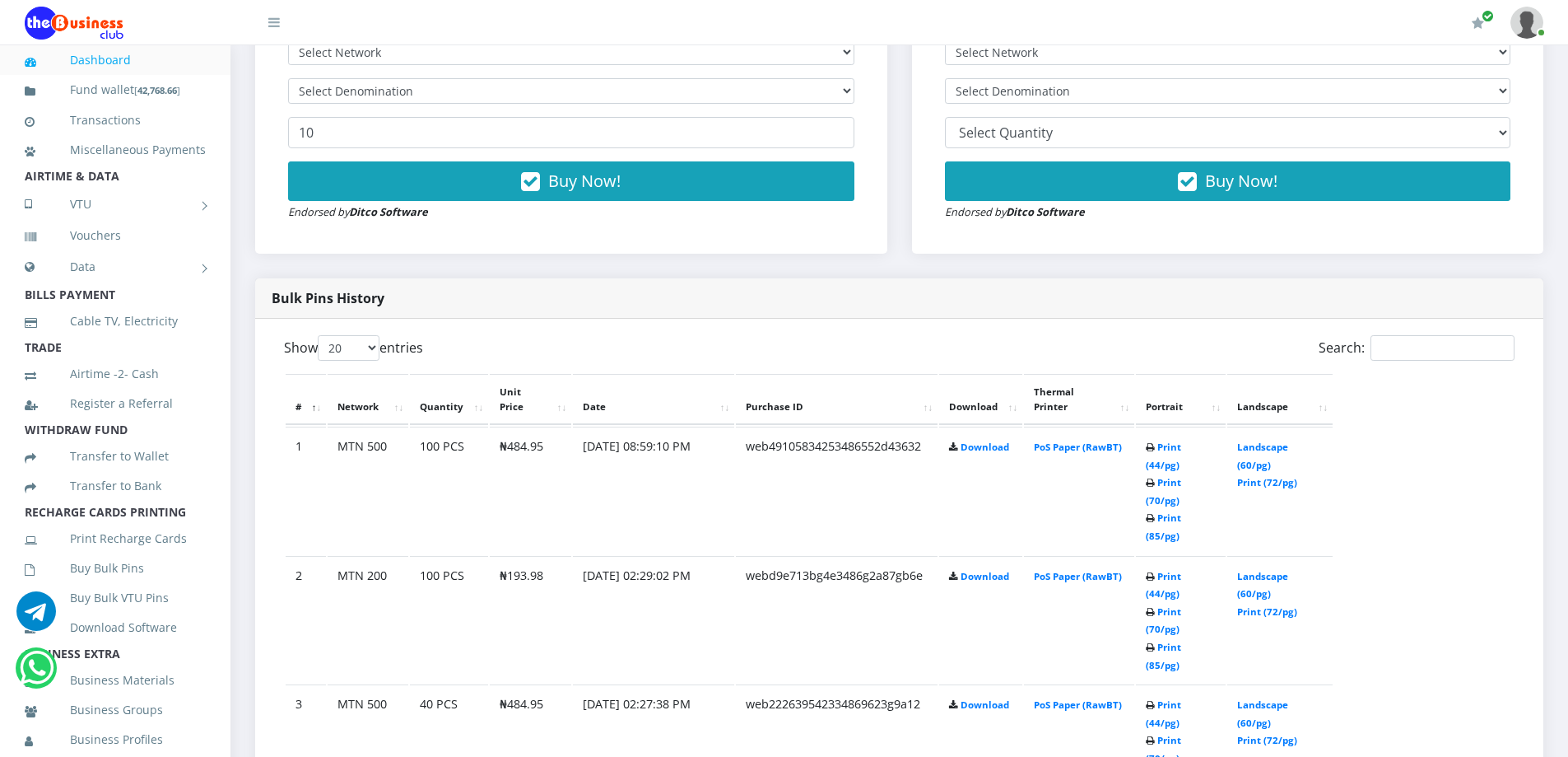
scroll to position [625, 0]
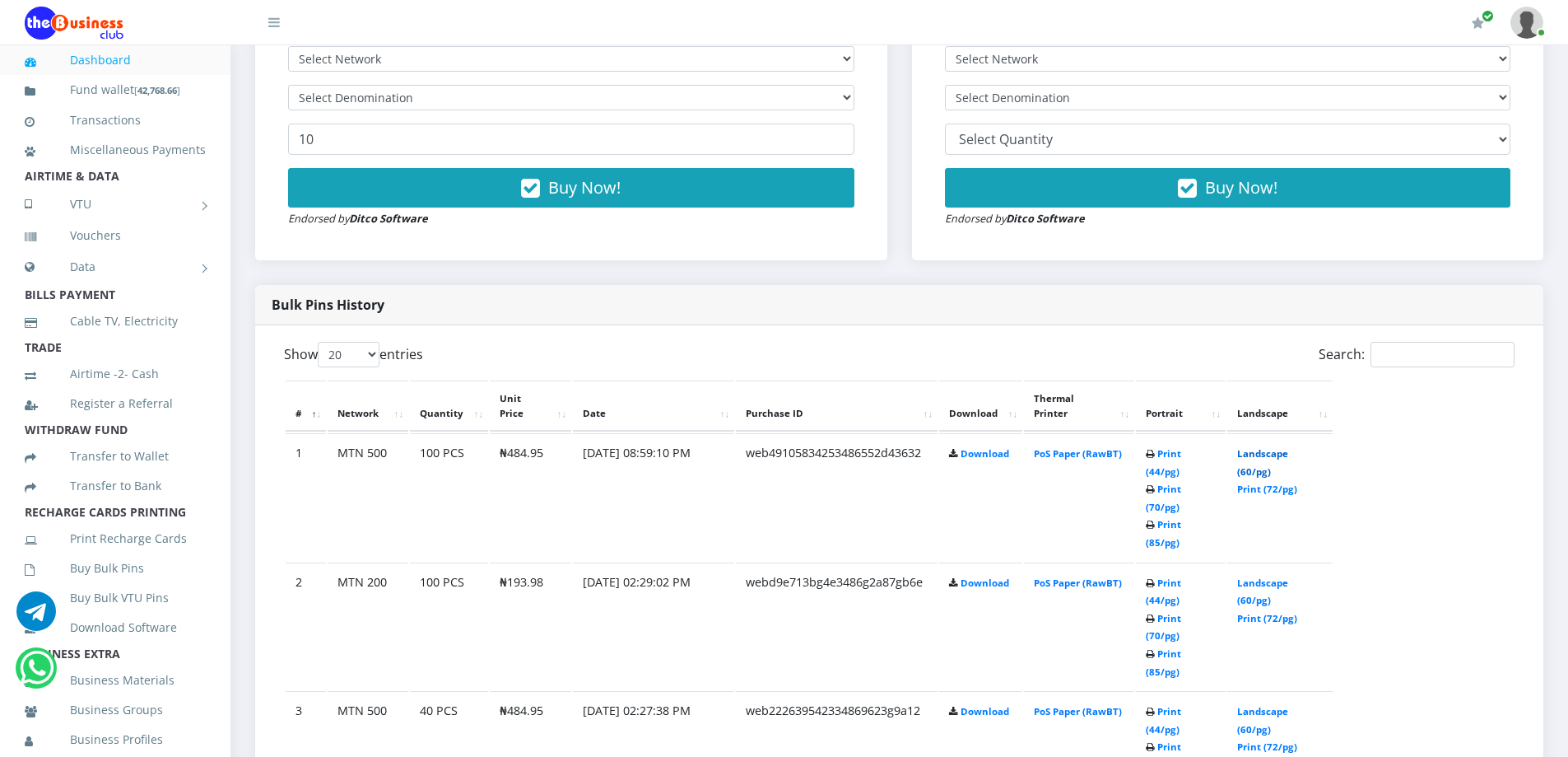
click at [1261, 447] on link "Landscape (60/pg)" at bounding box center [1262, 463] width 51 height 31
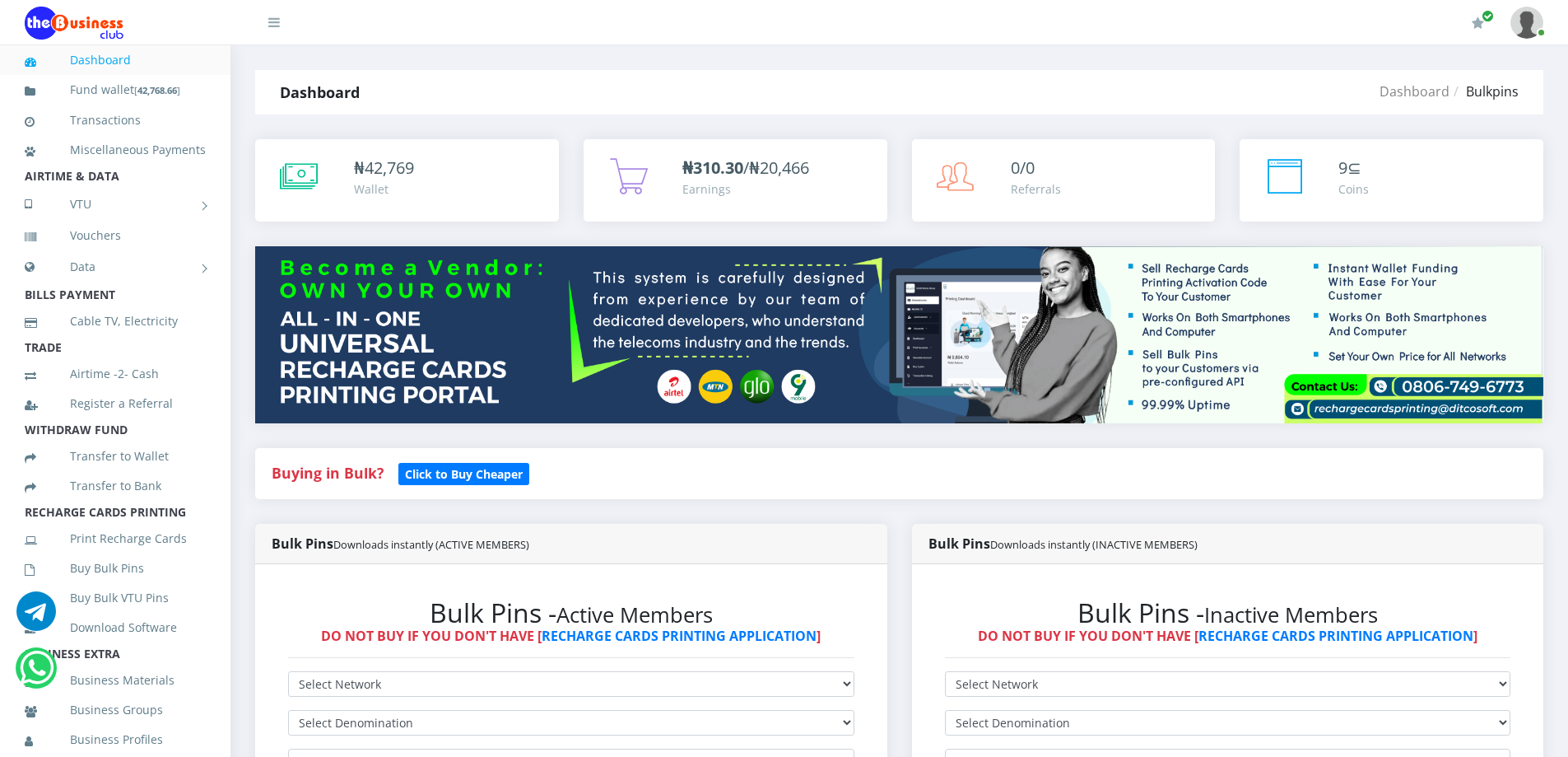
scroll to position [452, 0]
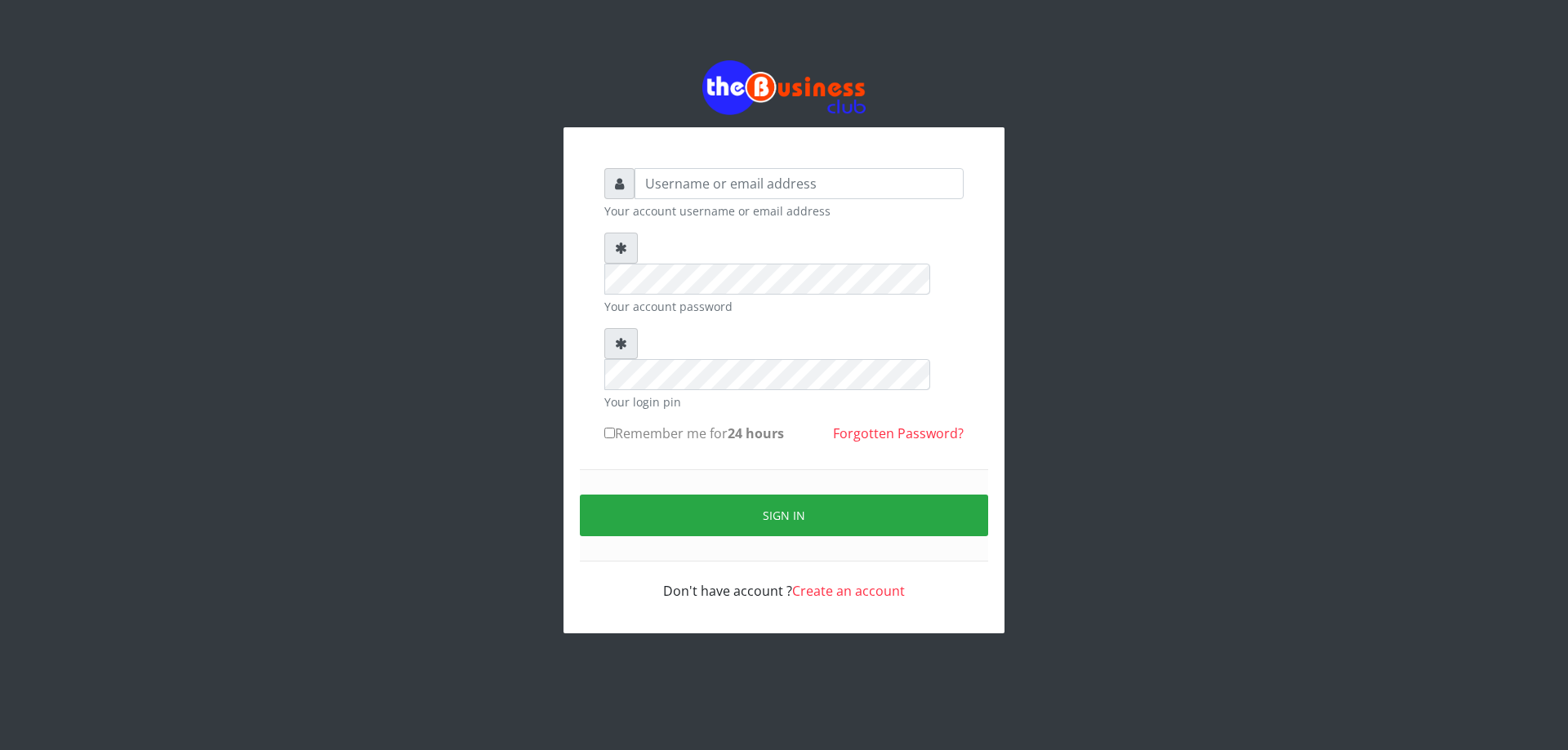
click at [708, 187] on input "text" at bounding box center [799, 184] width 329 height 31
type input "DIACLEF"
